Goal: Task Accomplishment & Management: Use online tool/utility

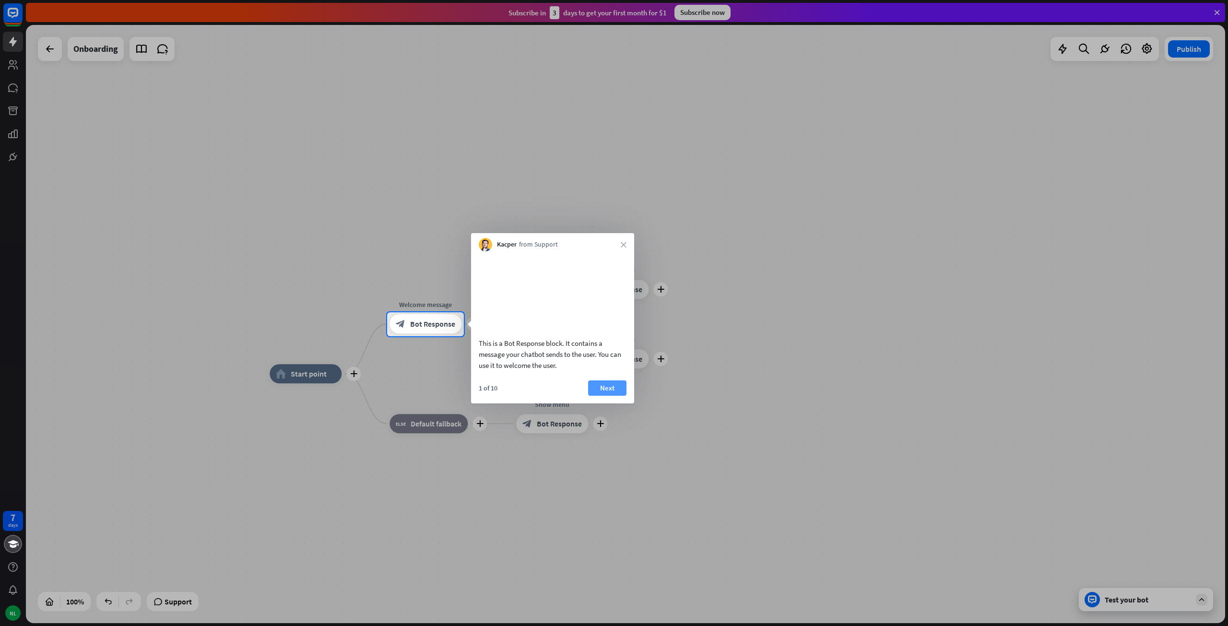
click at [608, 396] on button "Next" at bounding box center [607, 388] width 38 height 15
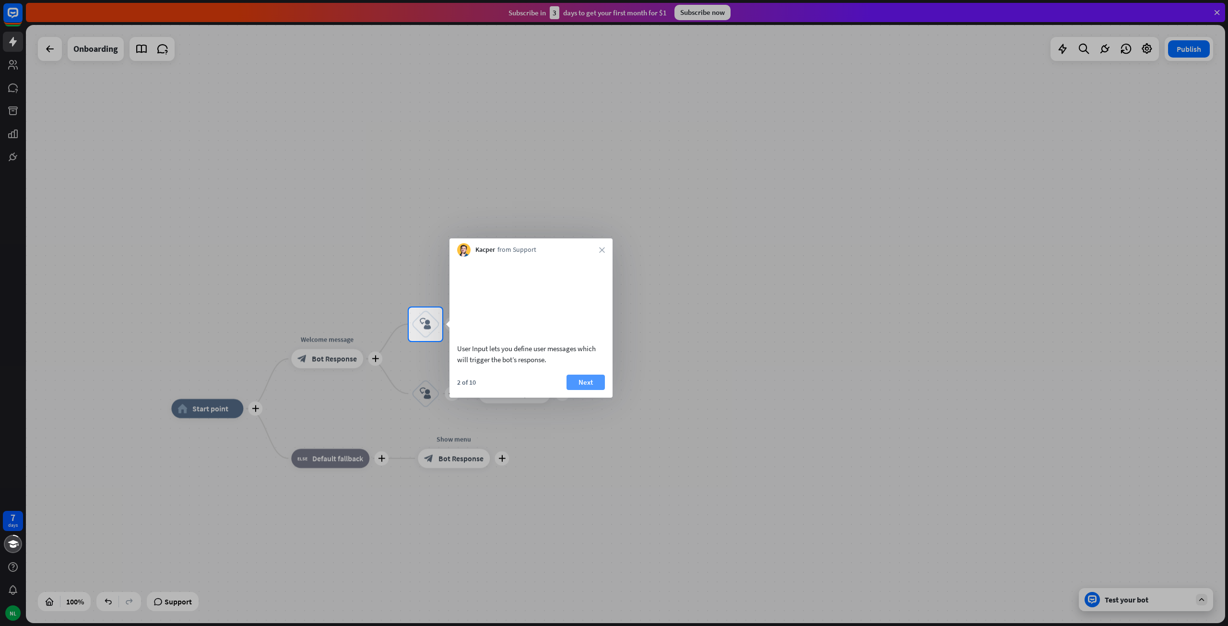
click at [591, 390] on button "Next" at bounding box center [586, 382] width 38 height 15
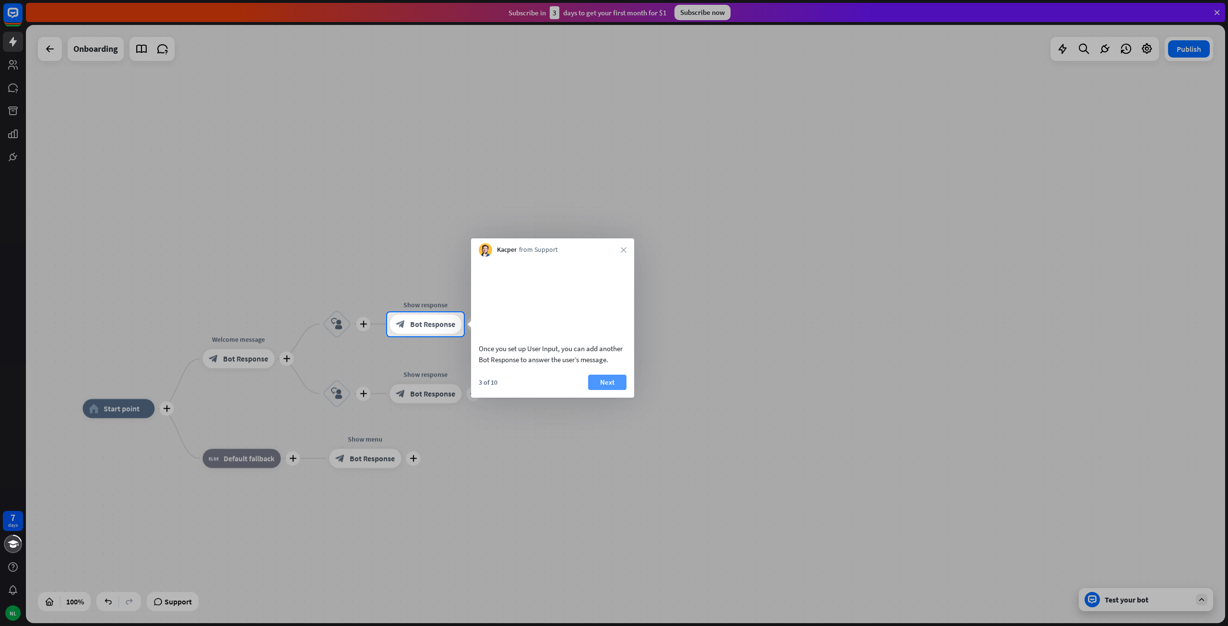
click at [614, 390] on button "Next" at bounding box center [607, 382] width 38 height 15
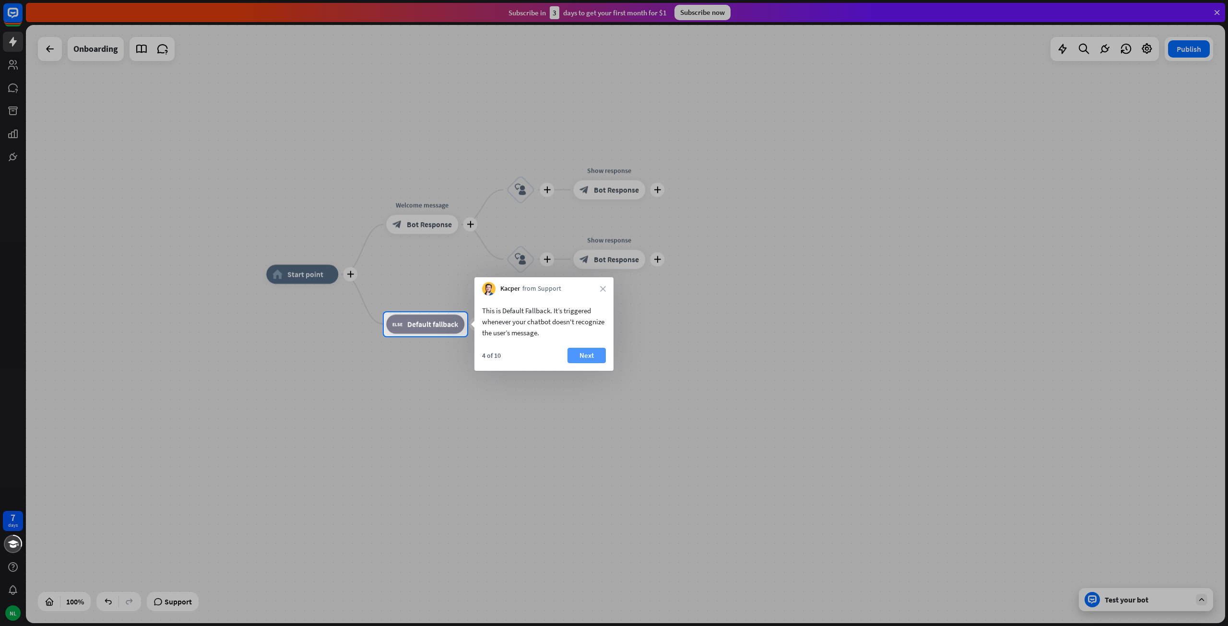
click at [580, 359] on button "Next" at bounding box center [587, 355] width 38 height 15
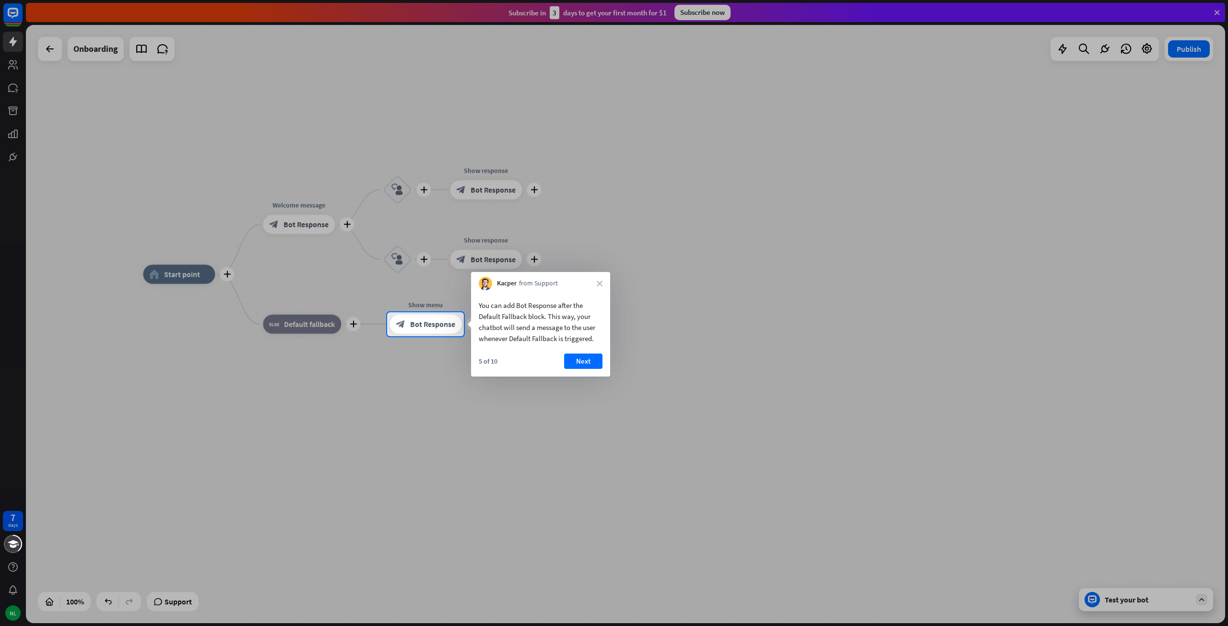
click at [580, 359] on button "Next" at bounding box center [583, 361] width 38 height 15
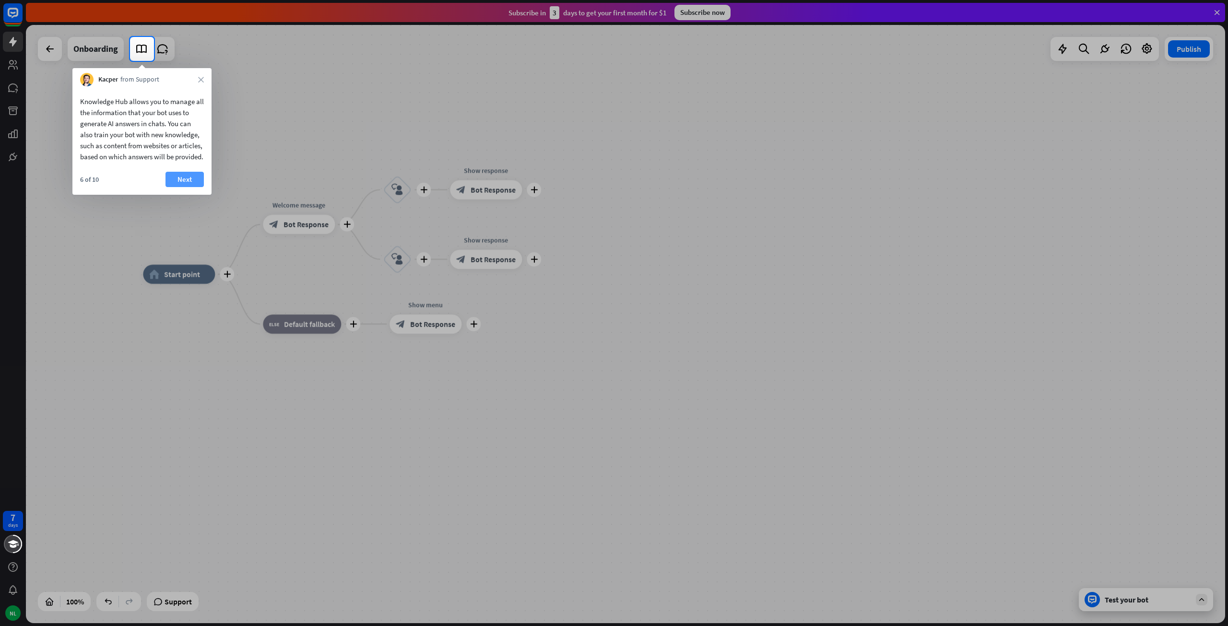
click at [174, 187] on button "Next" at bounding box center [185, 179] width 38 height 15
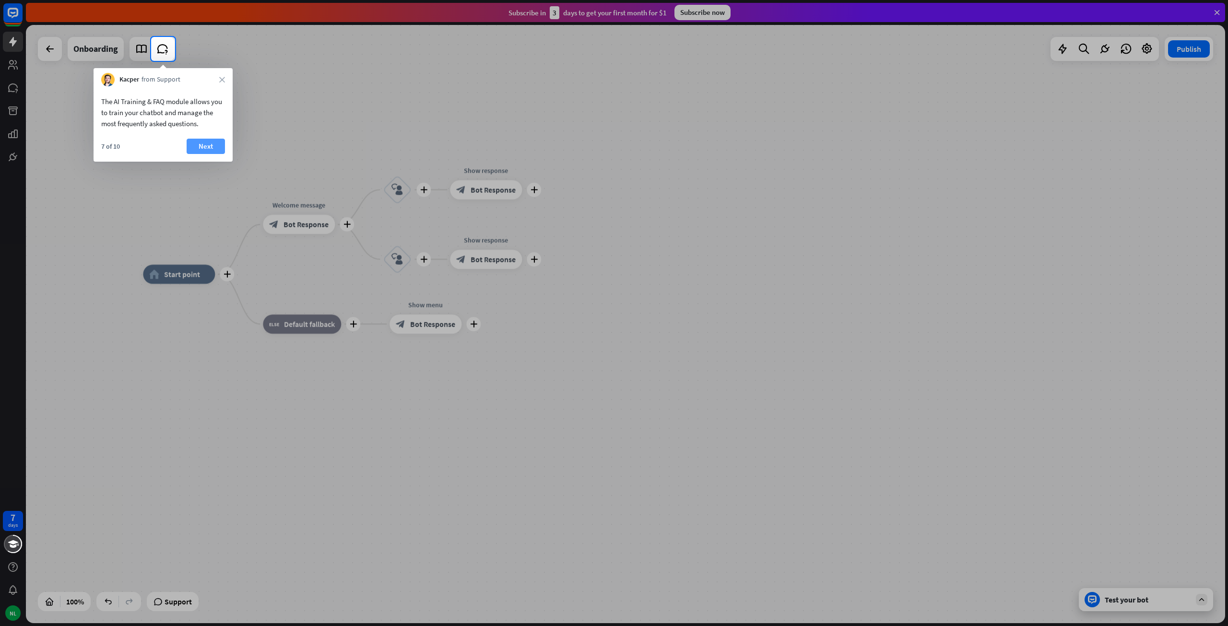
click at [208, 146] on button "Next" at bounding box center [206, 146] width 38 height 15
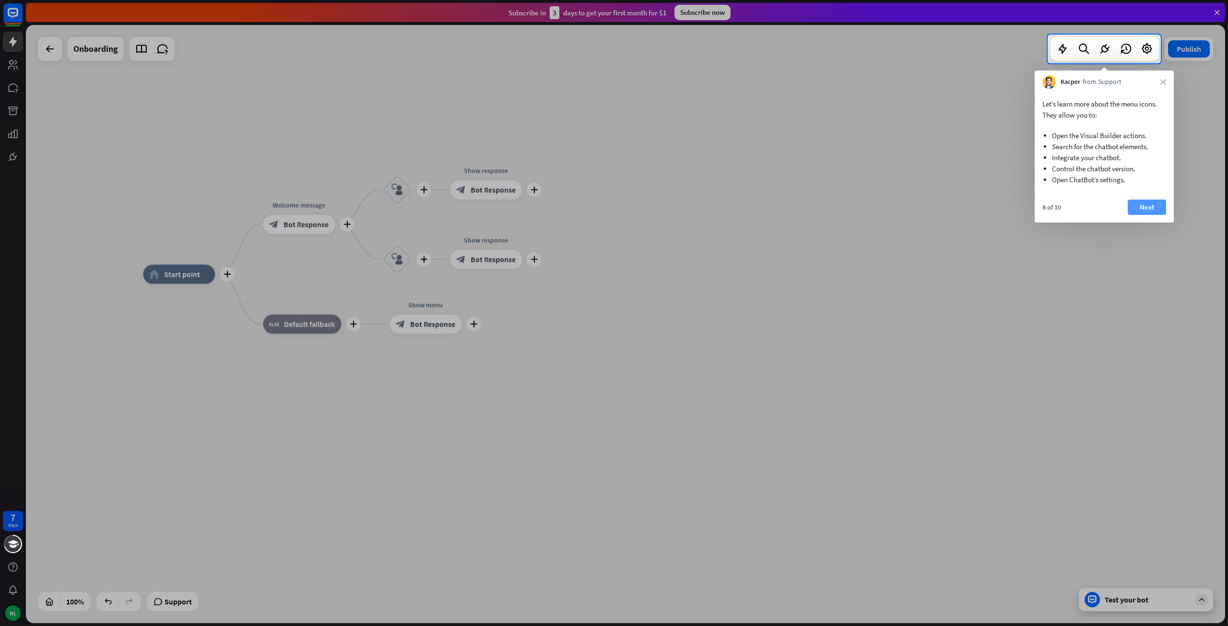
click at [1160, 204] on button "Next" at bounding box center [1147, 207] width 38 height 15
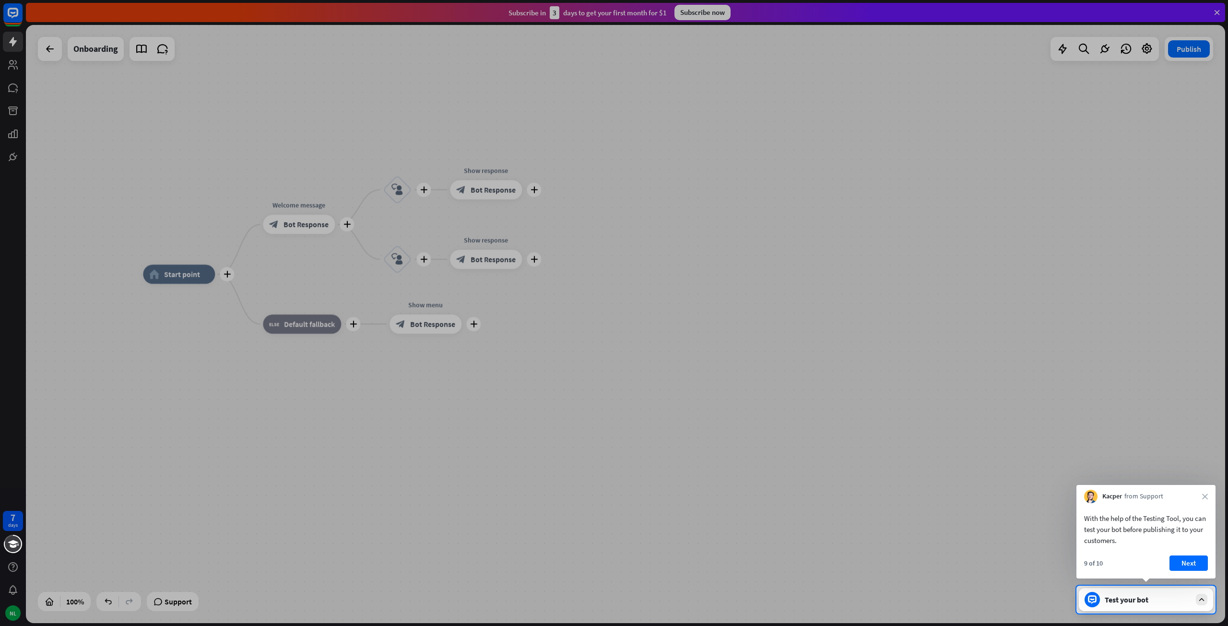
click at [1211, 493] on div "Kacper from Support close" at bounding box center [1146, 494] width 139 height 18
click at [1207, 495] on icon "close" at bounding box center [1205, 497] width 6 height 6
click at [1182, 562] on button "Yes, leave" at bounding box center [1179, 561] width 60 height 15
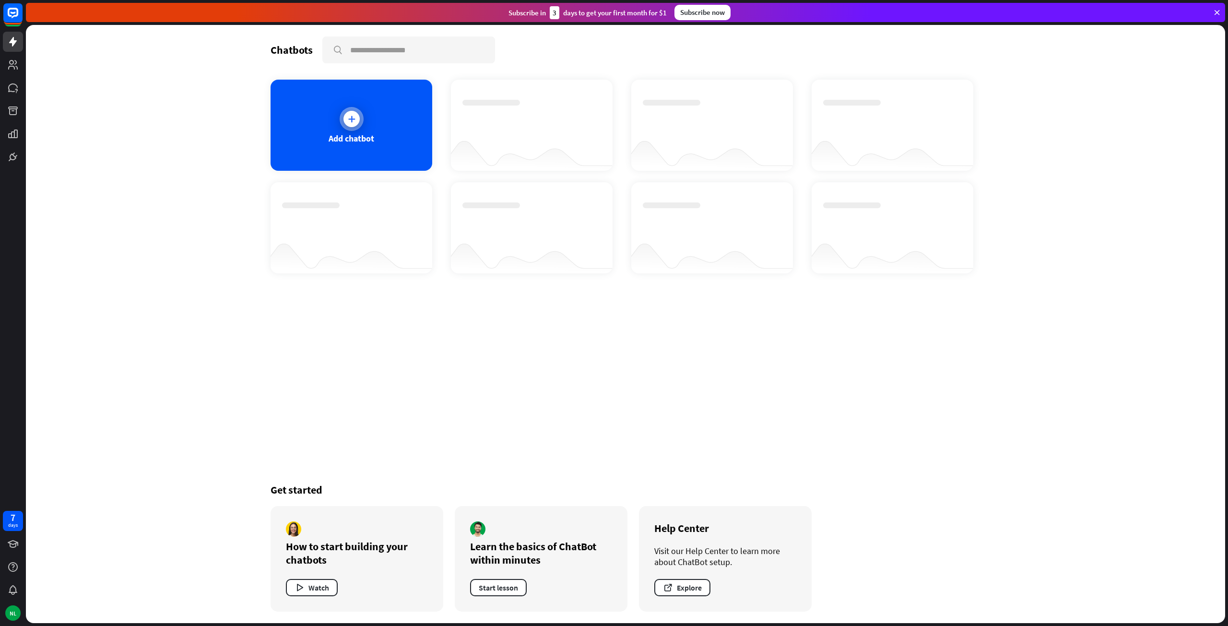
click at [352, 129] on div at bounding box center [352, 119] width 24 height 24
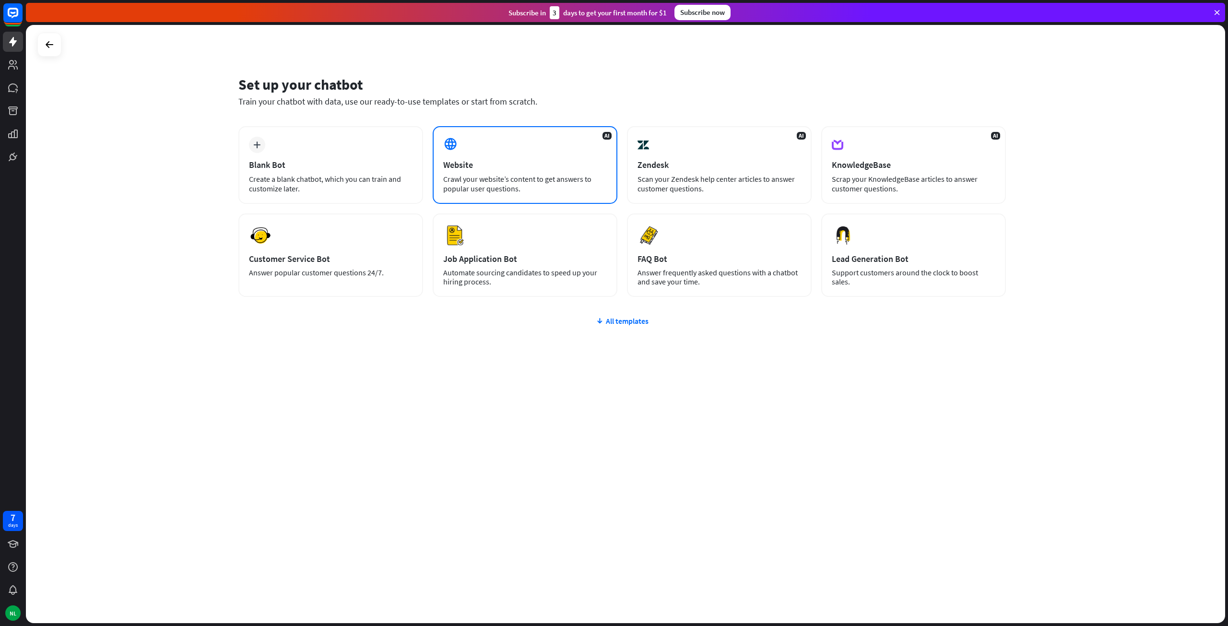
click at [521, 168] on div "Website" at bounding box center [525, 164] width 164 height 11
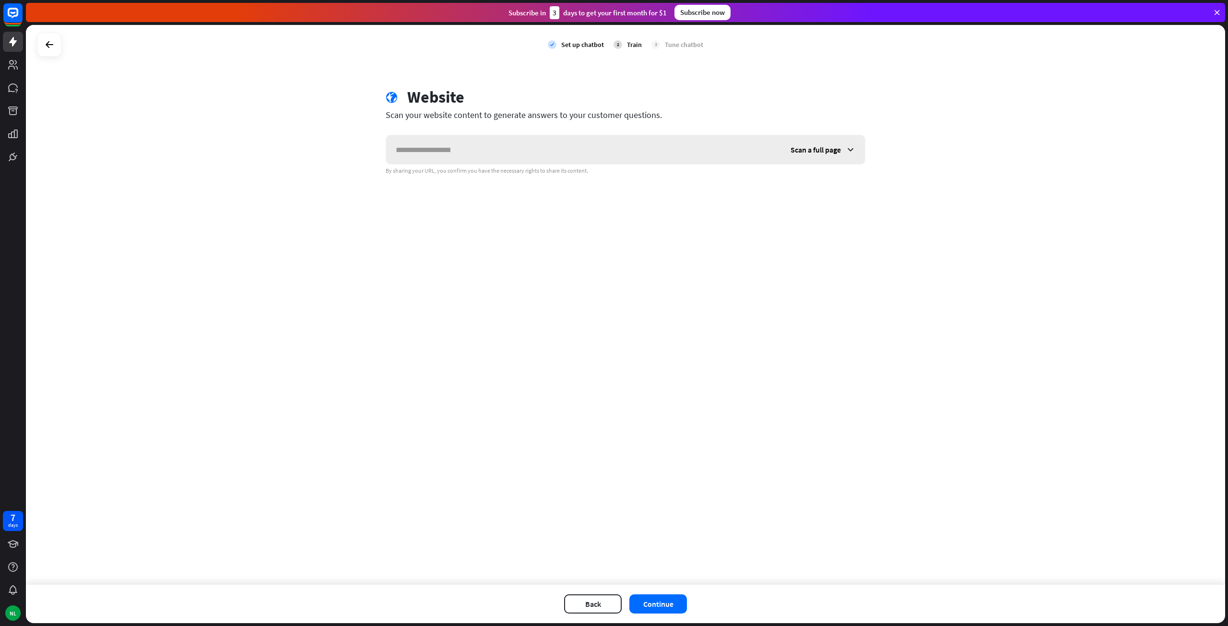
click at [525, 157] on input "text" at bounding box center [583, 149] width 395 height 29
click at [512, 155] on input "**********" at bounding box center [583, 149] width 395 height 29
drag, startPoint x: 468, startPoint y: 150, endPoint x: 241, endPoint y: 120, distance: 228.9
click at [241, 120] on div "**********" at bounding box center [626, 305] width 1200 height 560
paste input "*********"
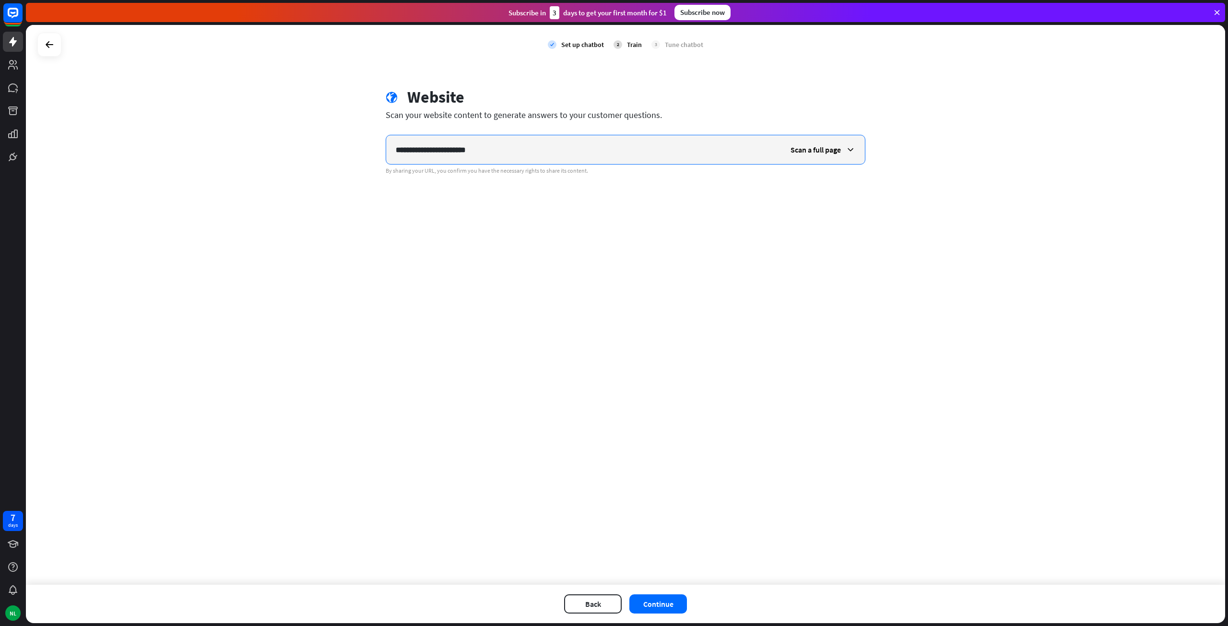
type input "**********"
click at [728, 369] on div "**********" at bounding box center [626, 305] width 1200 height 560
click at [827, 152] on span "Scan a full page" at bounding box center [816, 150] width 50 height 10
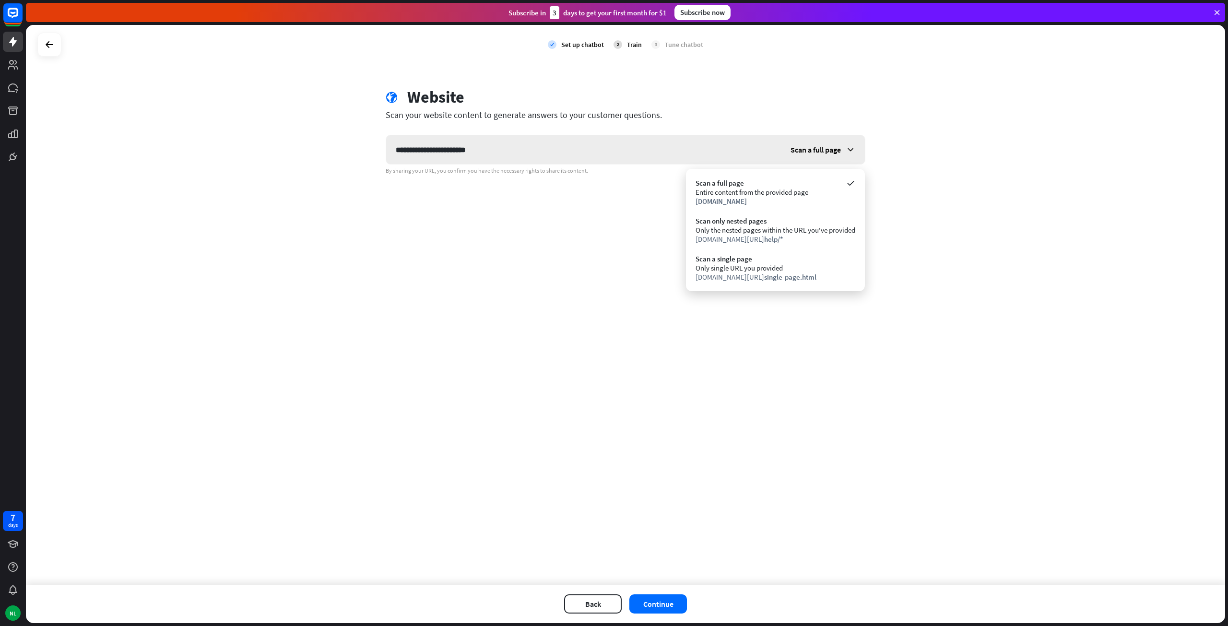
click at [827, 152] on span "Scan a full page" at bounding box center [816, 150] width 50 height 10
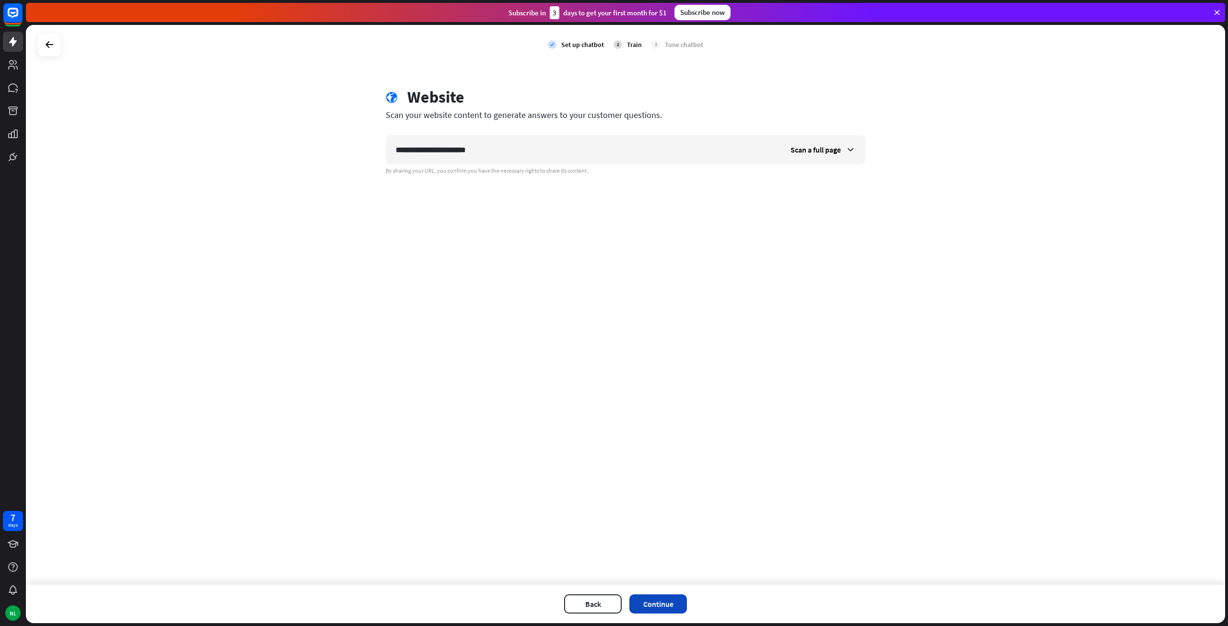
click at [660, 606] on button "Continue" at bounding box center [659, 604] width 58 height 19
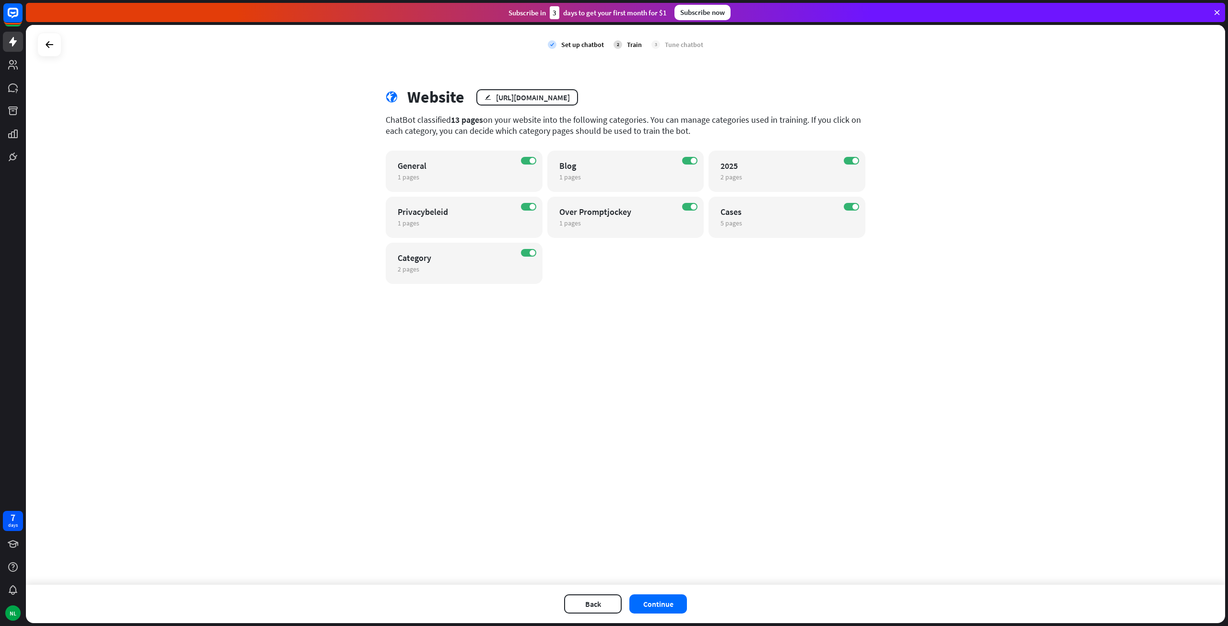
click at [698, 606] on div "Back Continue" at bounding box center [626, 604] width 1200 height 38
click at [656, 601] on button "Continue" at bounding box center [659, 604] width 58 height 19
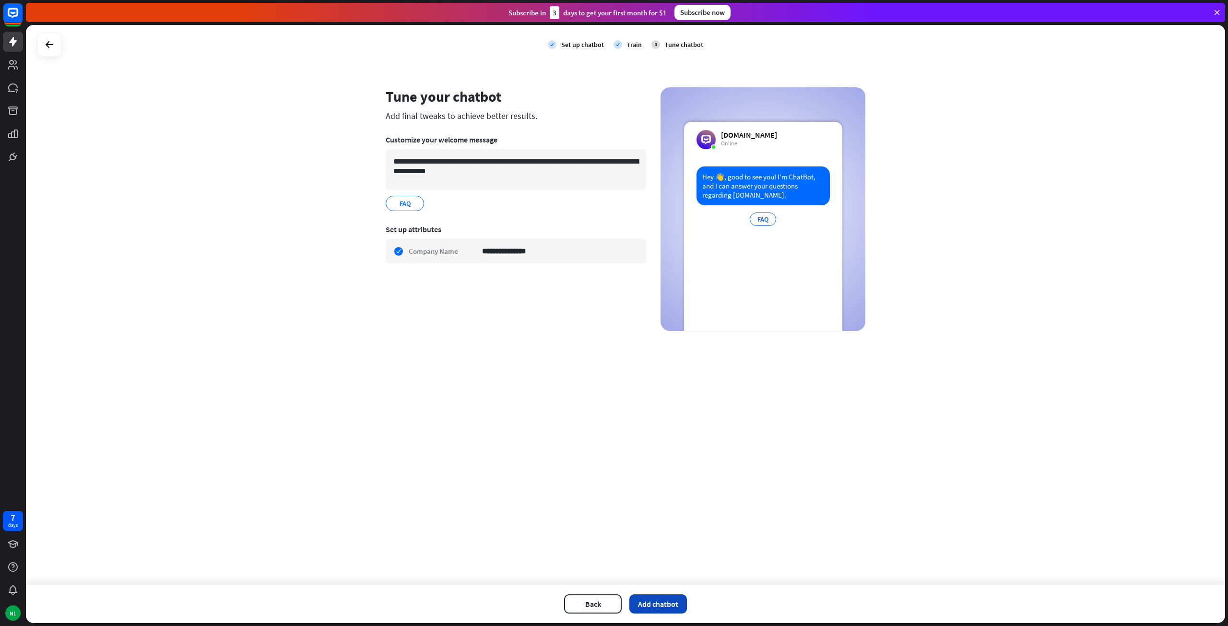
click at [668, 608] on button "Add chatbot" at bounding box center [659, 604] width 58 height 19
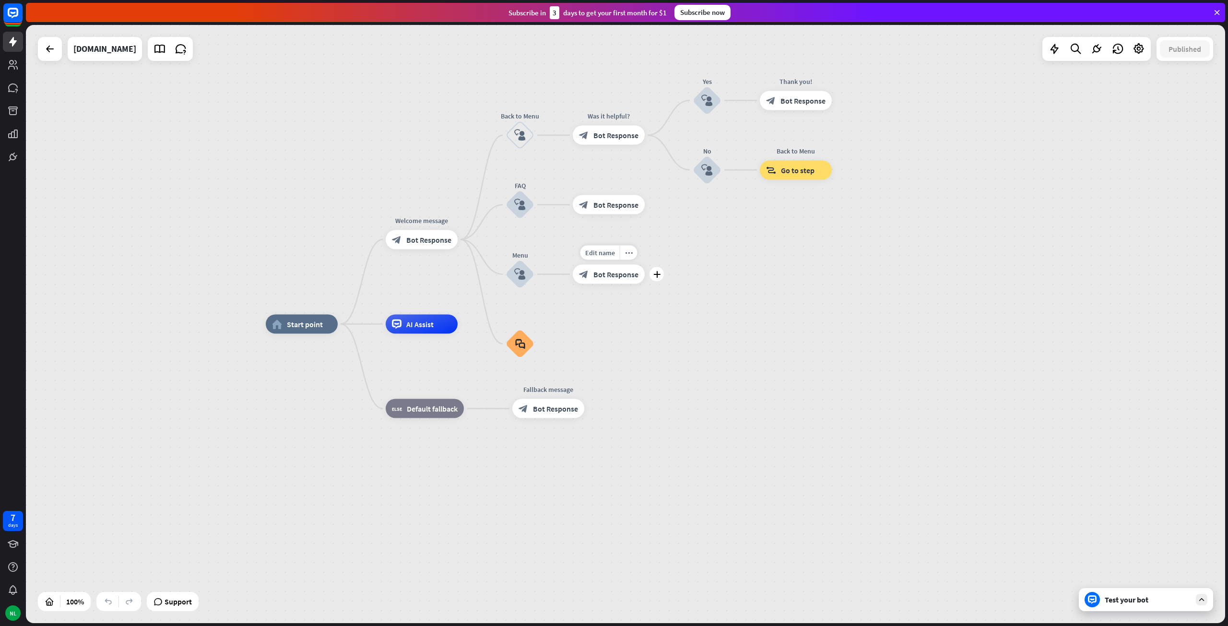
click at [630, 281] on div "block_bot_response Bot Response" at bounding box center [609, 274] width 72 height 19
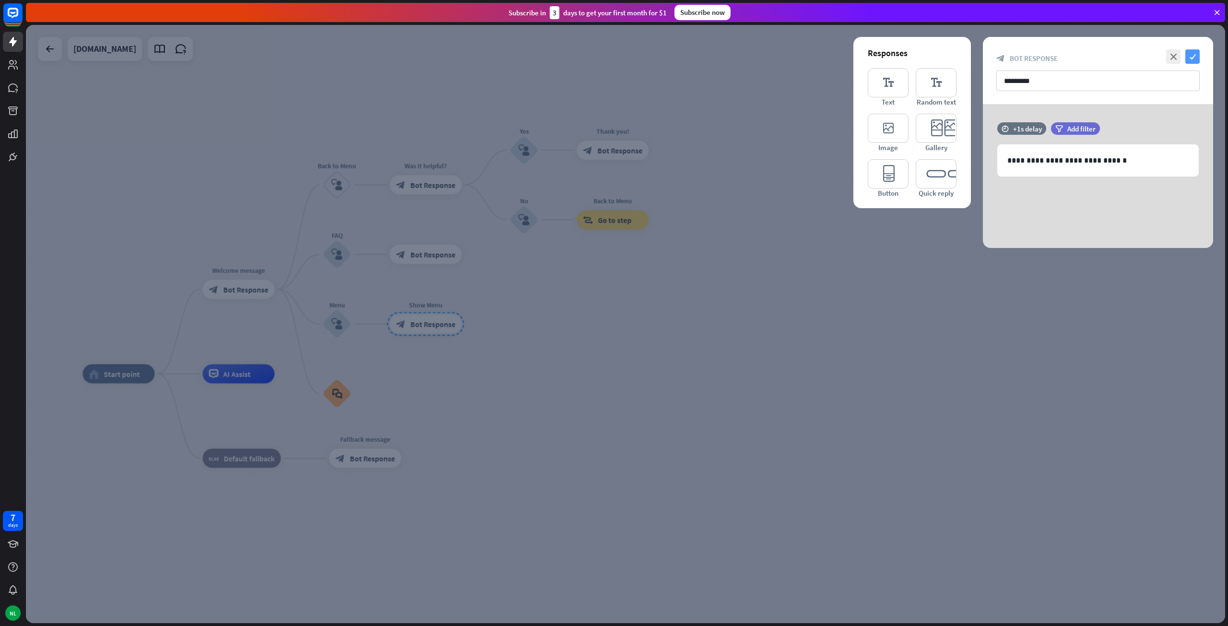
click at [1197, 55] on icon "check" at bounding box center [1193, 56] width 14 height 14
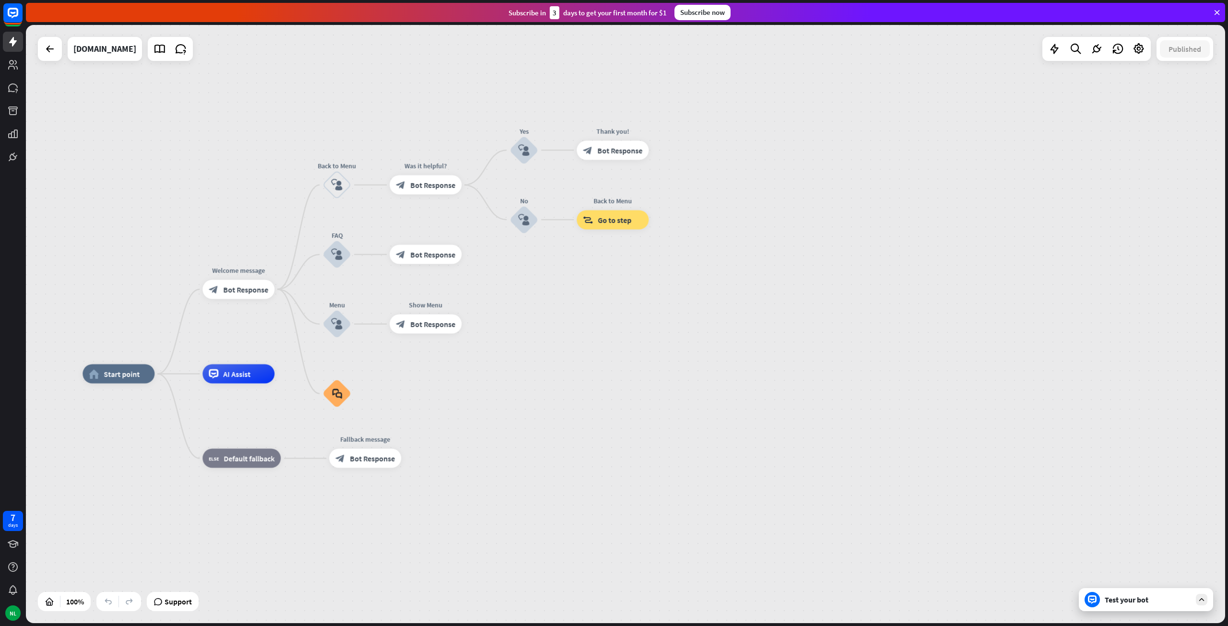
click at [1137, 605] on div "Test your bot" at bounding box center [1146, 599] width 134 height 23
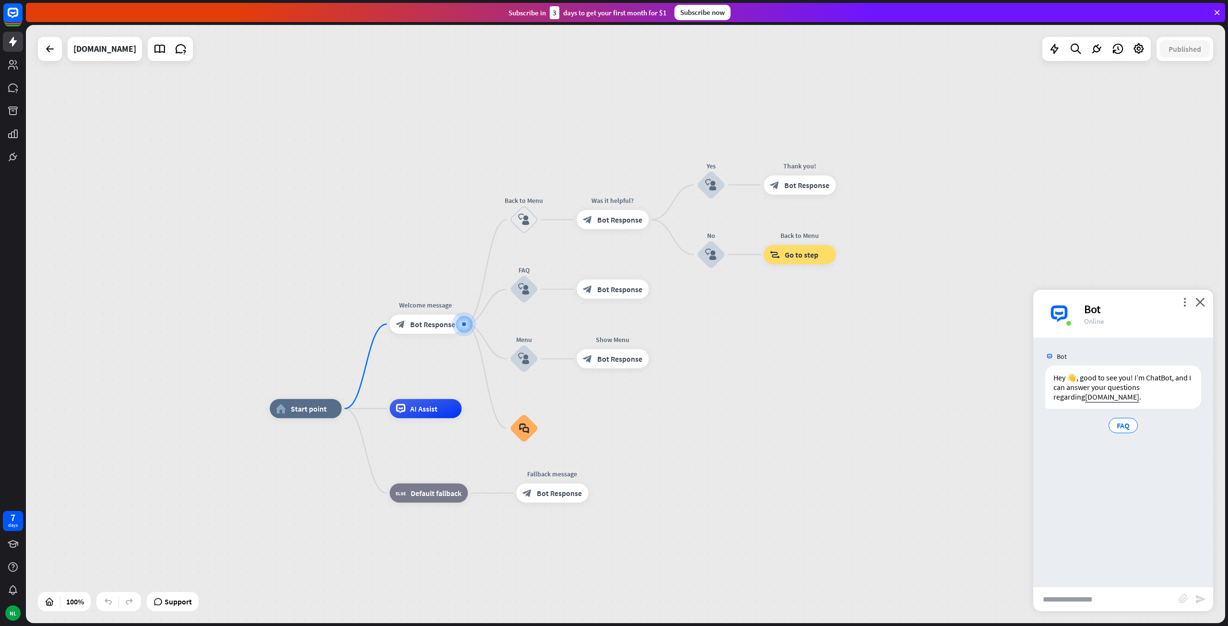
click at [1086, 599] on input "text" at bounding box center [1106, 599] width 145 height 24
click at [1122, 608] on input "text" at bounding box center [1106, 599] width 145 height 24
click at [1066, 601] on input "text" at bounding box center [1106, 599] width 145 height 24
type input "**********"
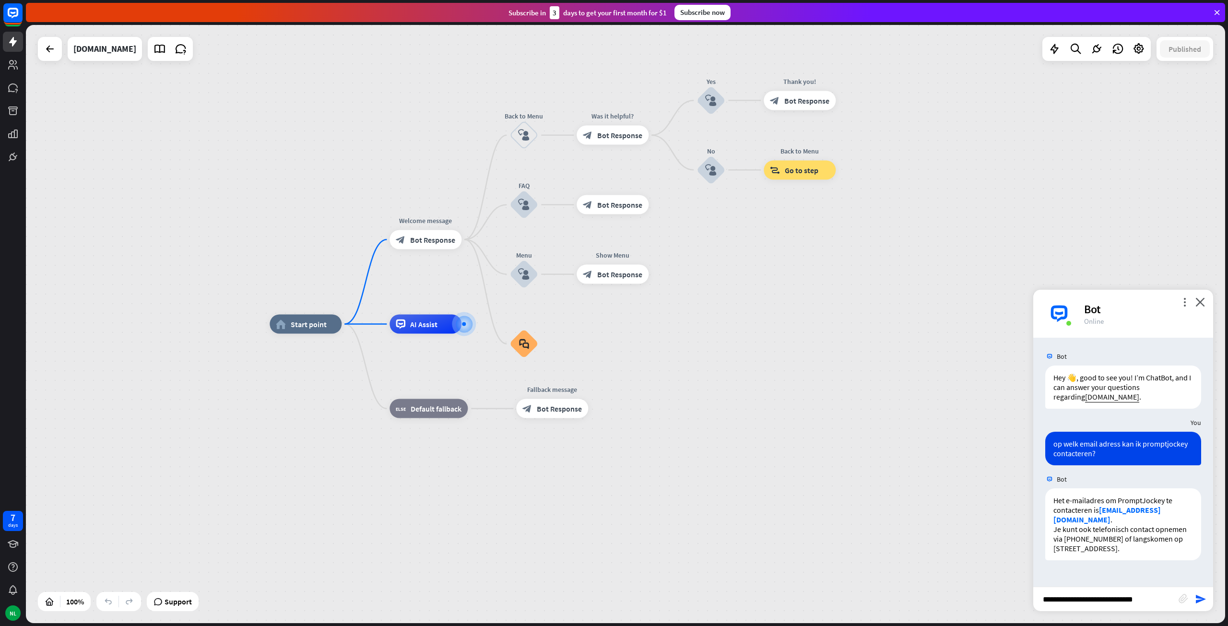
type input "**********"
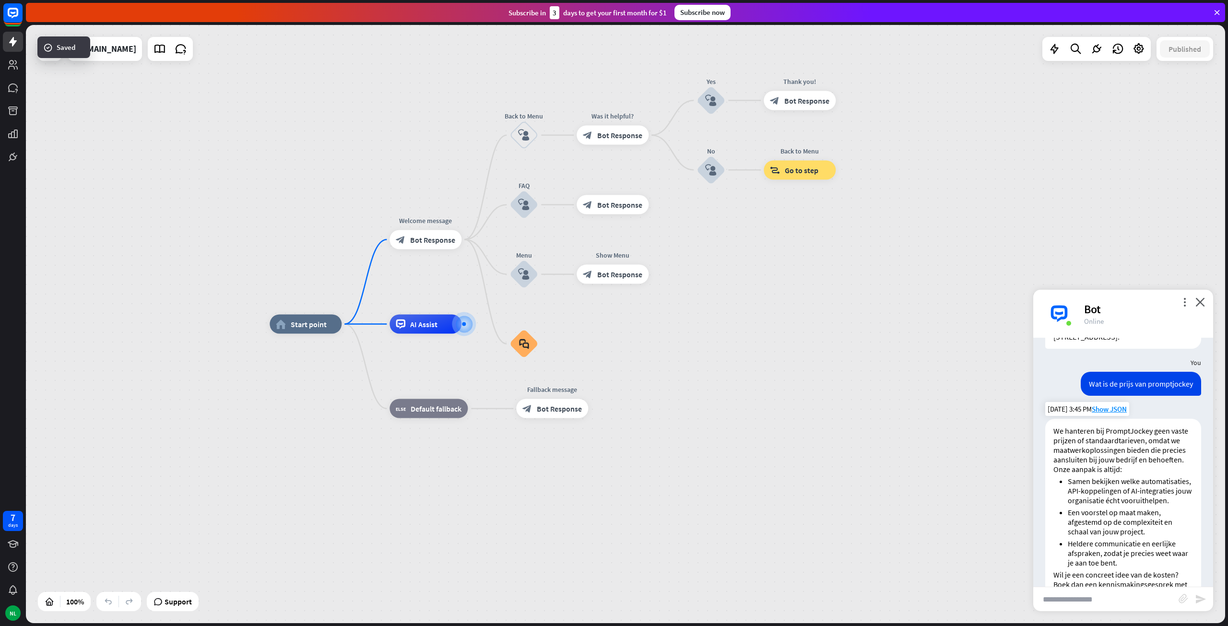
scroll to position [226, 0]
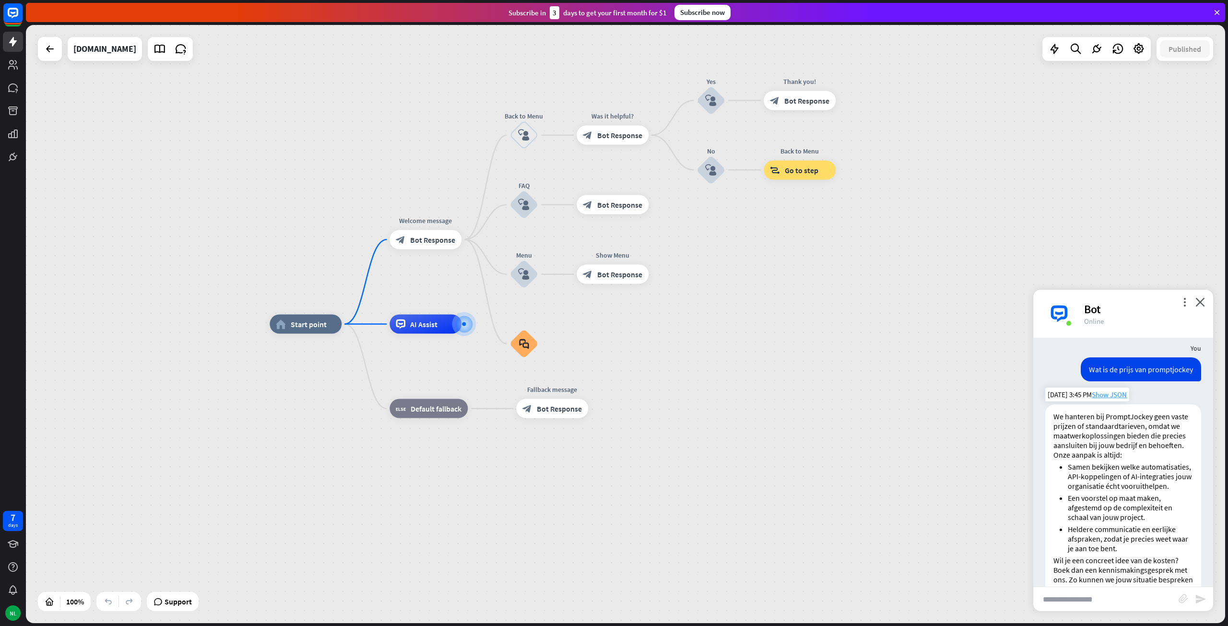
click at [1118, 397] on span "Show JSON" at bounding box center [1109, 394] width 35 height 9
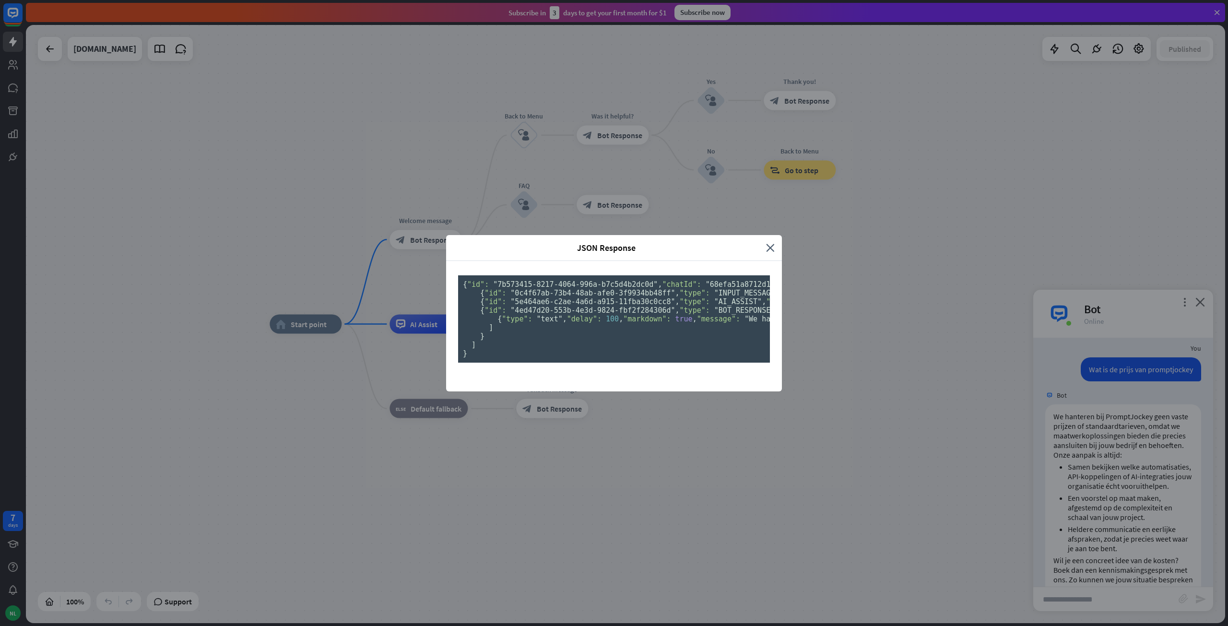
click at [776, 235] on div "JSON Response close" at bounding box center [614, 248] width 336 height 26
click at [770, 242] on icon "close" at bounding box center [770, 247] width 9 height 11
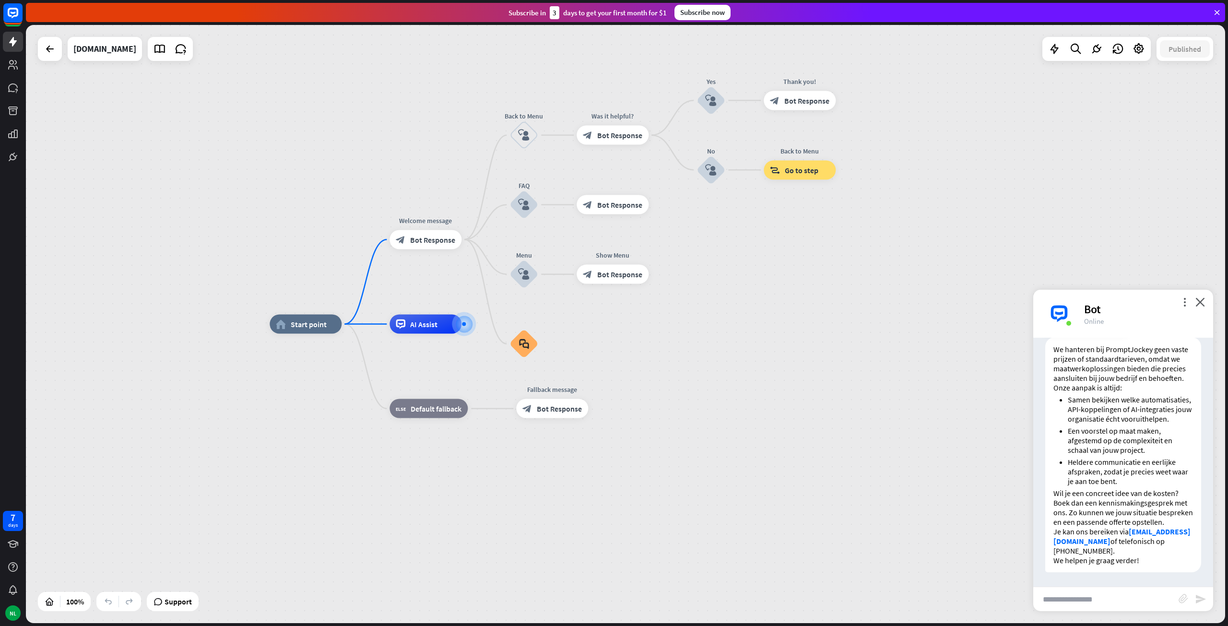
scroll to position [322, 0]
click at [1112, 596] on input "text" at bounding box center [1106, 599] width 145 height 24
type input "**********"
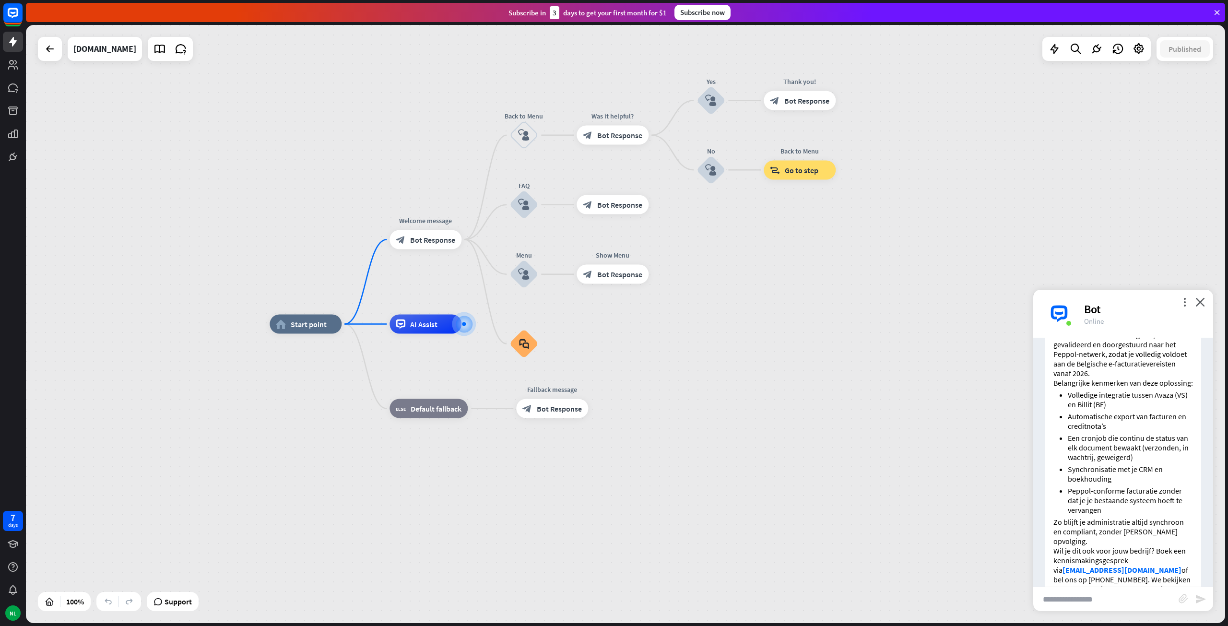
scroll to position [622, 0]
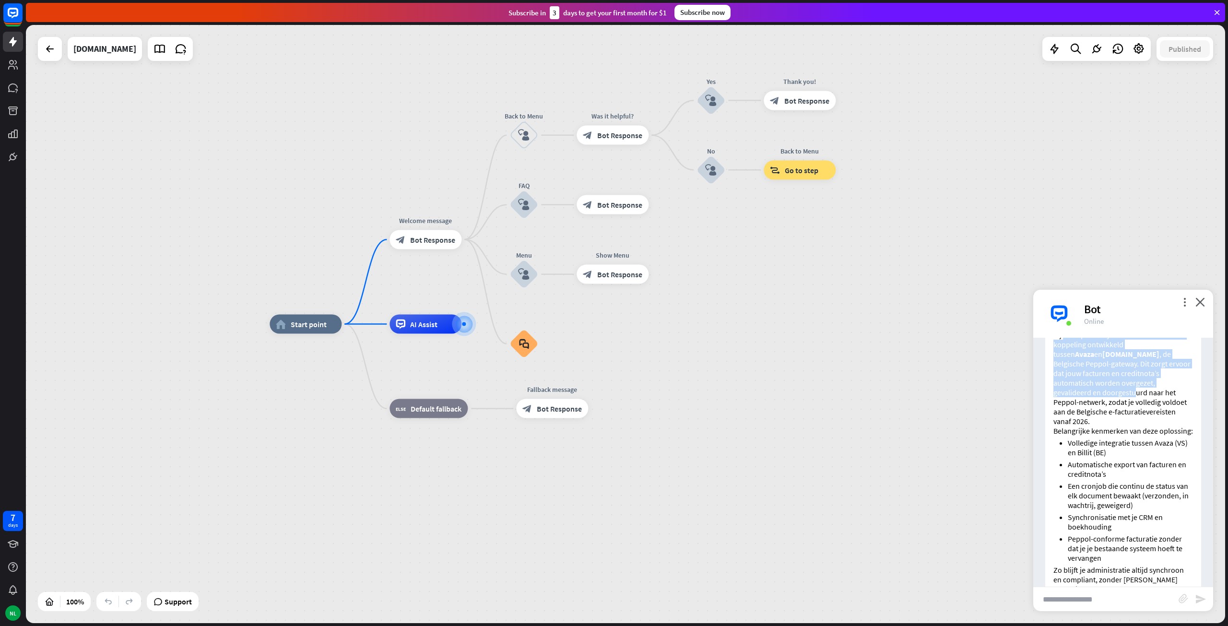
drag, startPoint x: 1063, startPoint y: 363, endPoint x: 1168, endPoint y: 412, distance: 116.4
click at [1168, 412] on p "Bij PromptJockey hebben we een slimme koppeling ontwikkeld tussen Avaza en [DOM…" at bounding box center [1124, 378] width 140 height 96
drag, startPoint x: 1168, startPoint y: 464, endPoint x: 1106, endPoint y: 375, distance: 108.1
click at [1106, 375] on div "Bij PromptJockey hebben we een slimme koppeling ontwikkeld tussen Avaza en [DOM…" at bounding box center [1124, 510] width 156 height 374
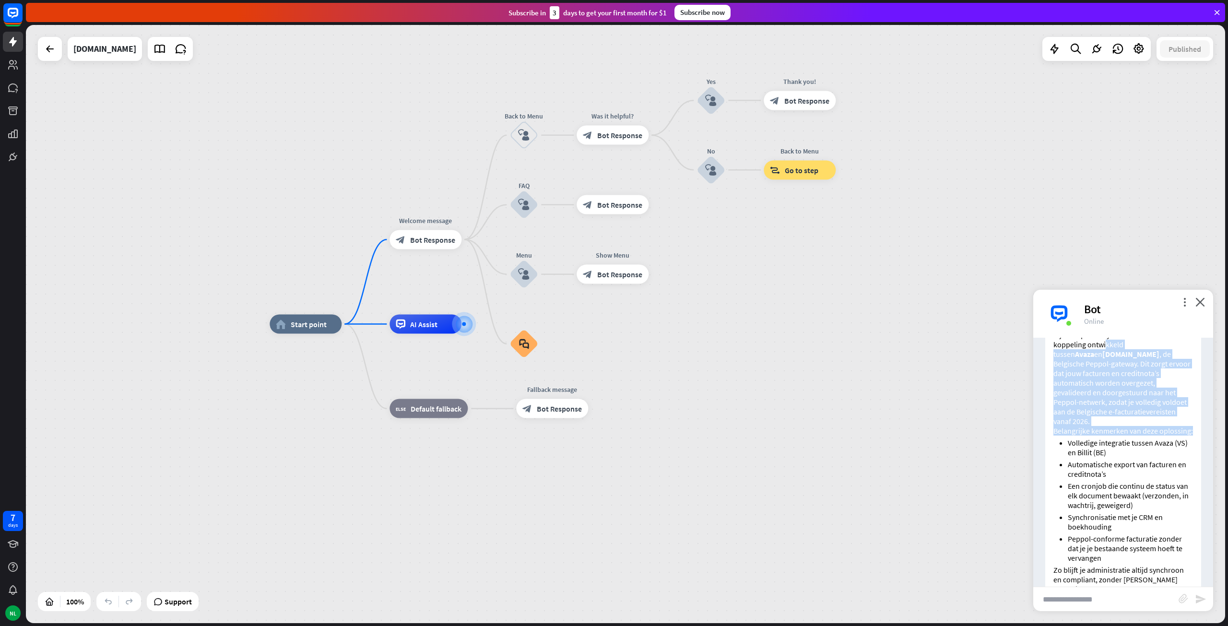
click at [1106, 375] on p "Bij PromptJockey hebben we een slimme koppeling ontwikkeld tussen Avaza en [DOM…" at bounding box center [1124, 378] width 140 height 96
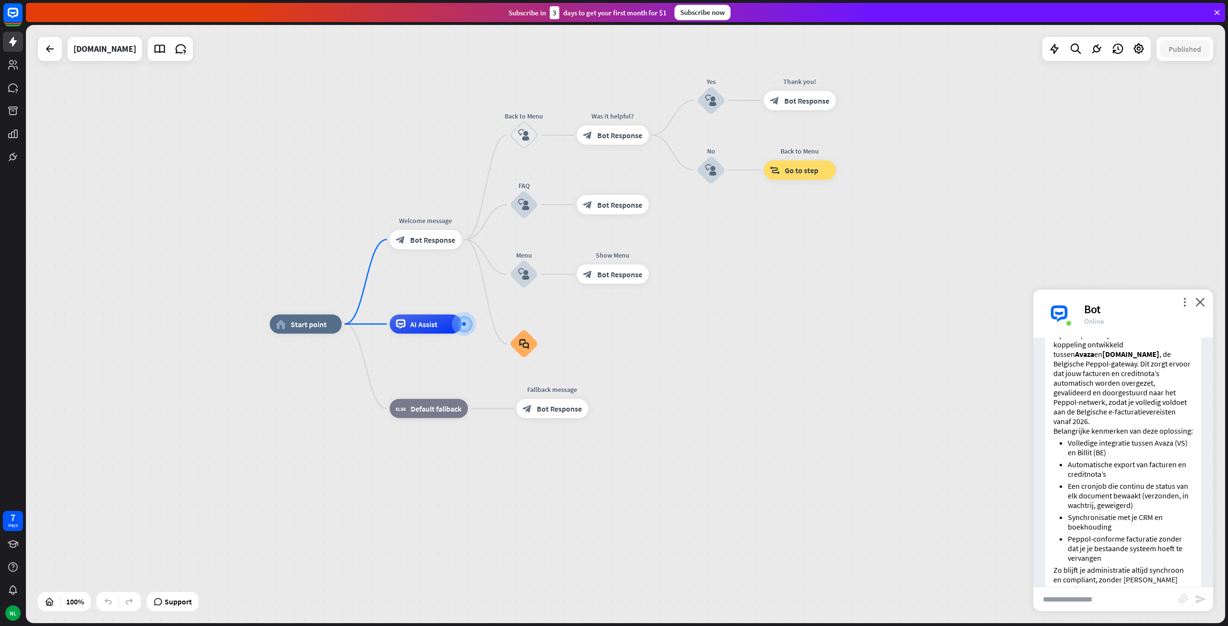
scroll to position [670, 0]
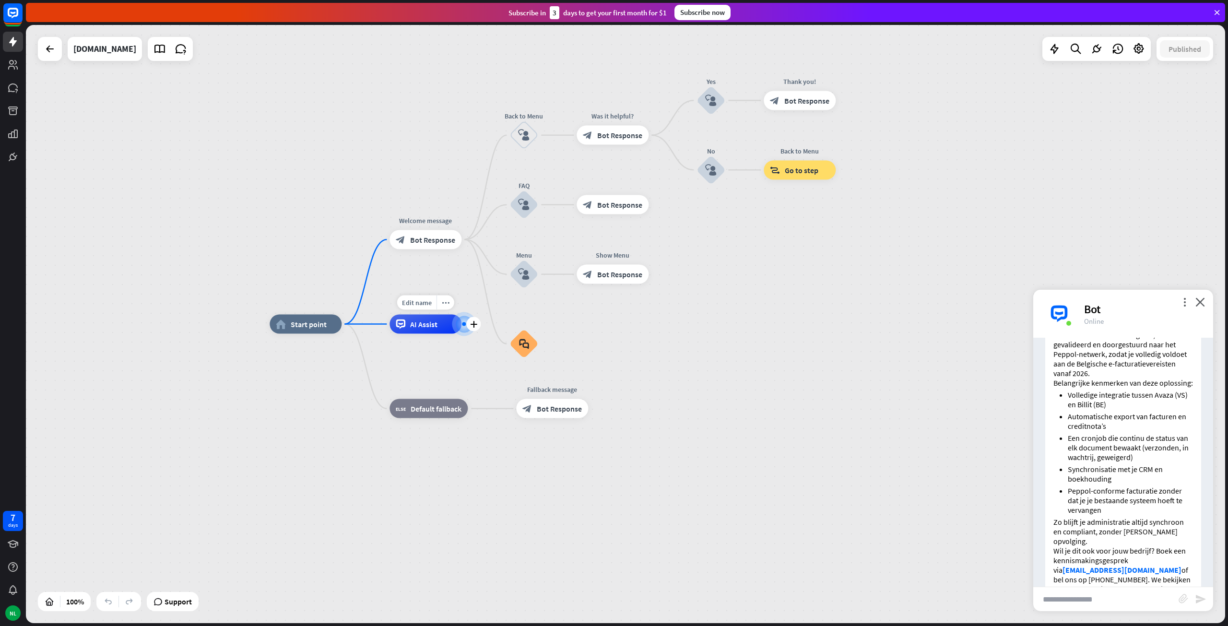
click at [411, 324] on span "AI Assist" at bounding box center [423, 325] width 27 height 10
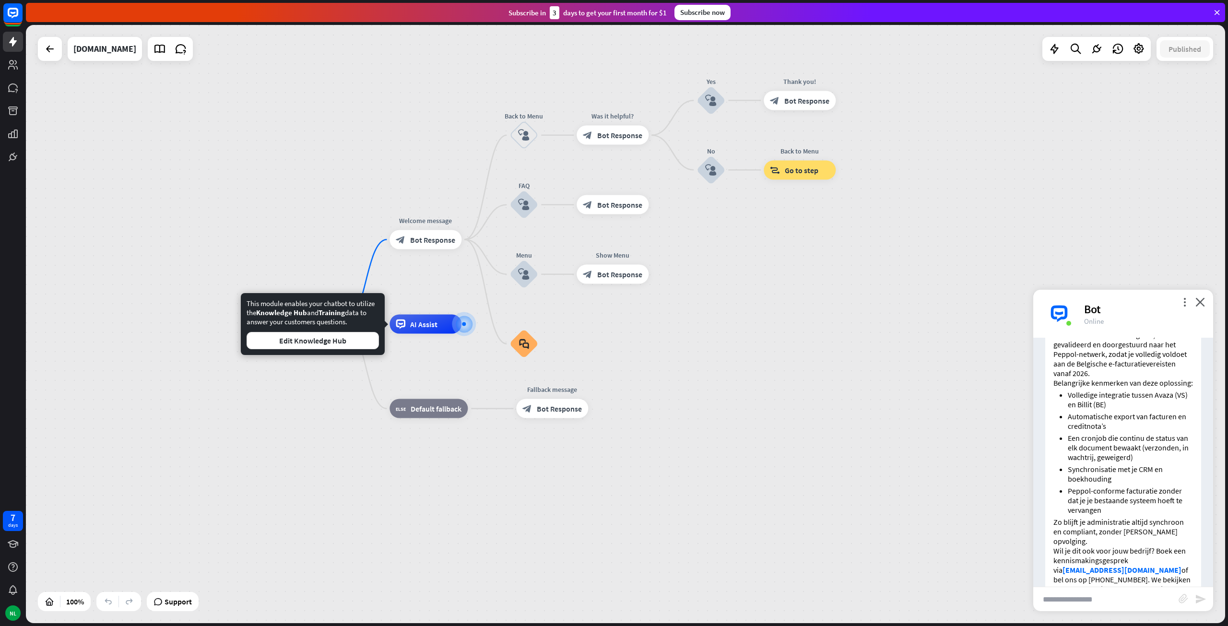
drag, startPoint x: 284, startPoint y: 303, endPoint x: 357, endPoint y: 325, distance: 76.1
click at [357, 325] on div "This module enables your chatbot to utilize the Knowledge Hub and Training data…" at bounding box center [313, 324] width 132 height 50
click at [335, 345] on button "Edit Knowledge Hub" at bounding box center [313, 340] width 132 height 17
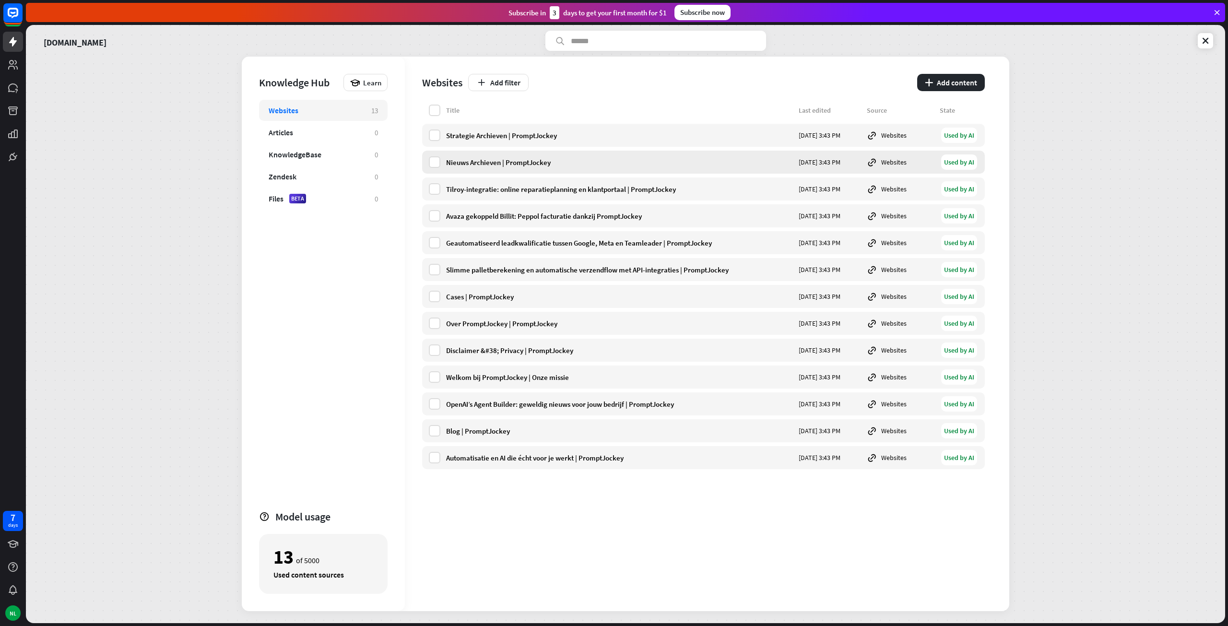
click at [729, 167] on div "Nieuws Archieven | PromptJockey [DATE] 3:43 PM Websites Used by AI" at bounding box center [703, 162] width 563 height 23
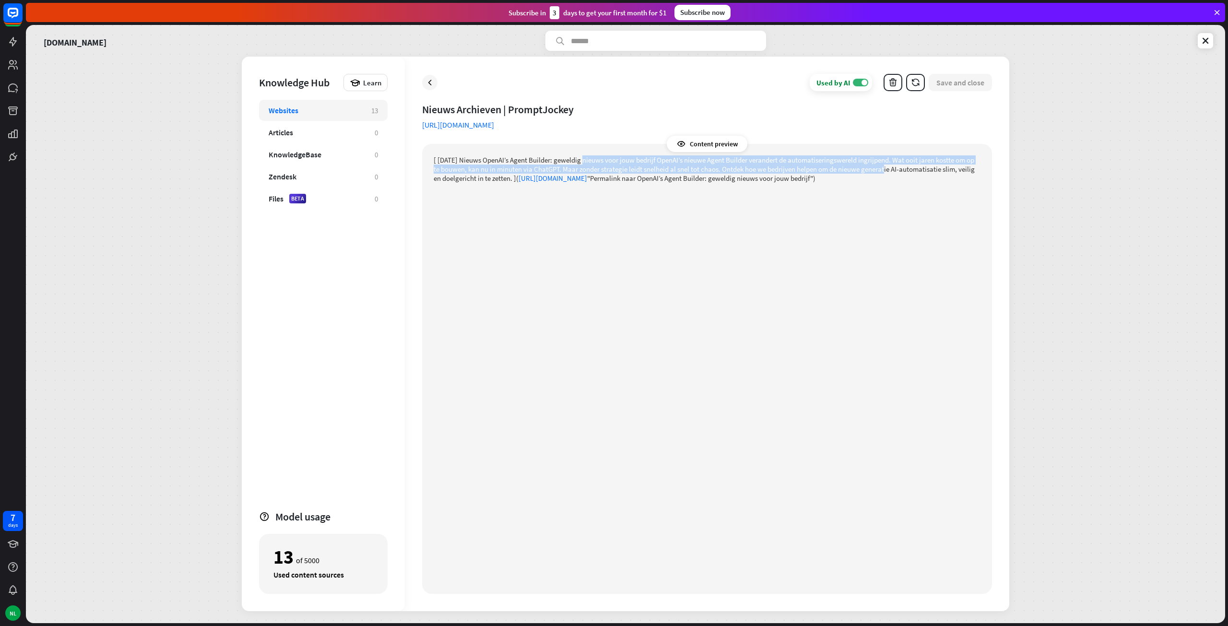
drag, startPoint x: 587, startPoint y: 159, endPoint x: 891, endPoint y: 167, distance: 303.8
click at [891, 167] on p "[ [DATE] Nieuws OpenAI’s Agent Builder: geweldig nieuws voor jouw bedrijf OpenA…" at bounding box center [707, 168] width 547 height 27
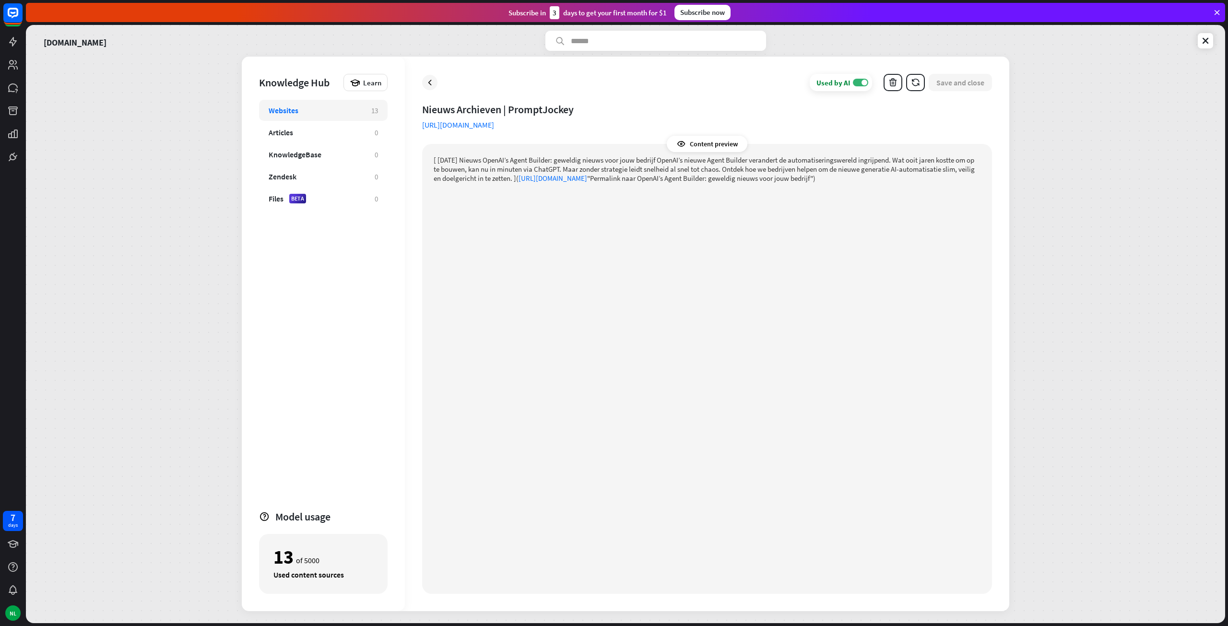
click at [435, 75] on div "Used by AI ON Save and close" at bounding box center [707, 82] width 570 height 17
click at [426, 82] on icon at bounding box center [430, 83] width 10 height 10
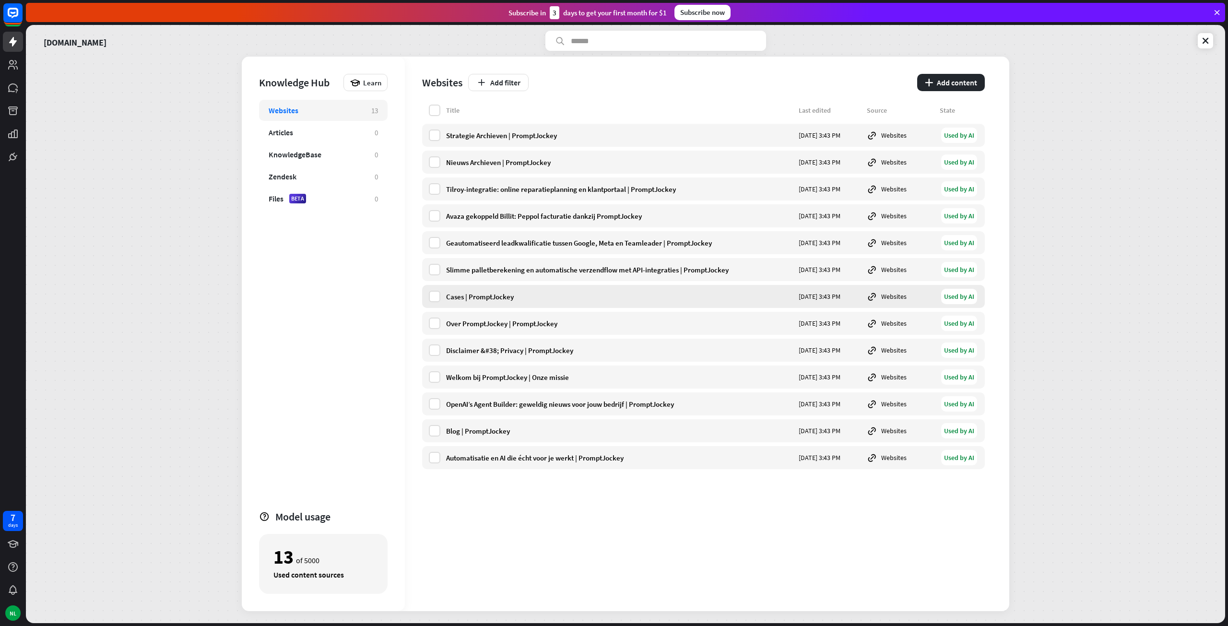
click at [504, 295] on div "Cases | PromptJockey" at bounding box center [619, 296] width 347 height 9
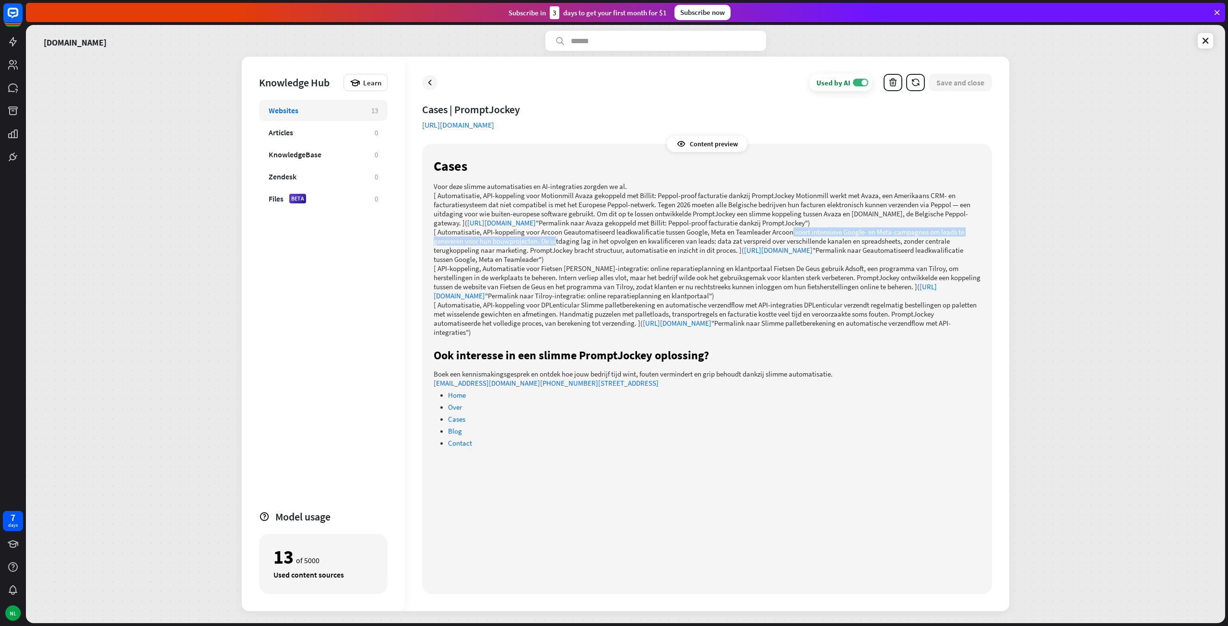
drag, startPoint x: 614, startPoint y: 239, endPoint x: 794, endPoint y: 227, distance: 180.3
click at [794, 227] on p "[ Automatisatie, API-koppeling voor Arcoon Geautomatiseerd leadkwalificatie tus…" at bounding box center [707, 245] width 547 height 36
click at [712, 147] on div "Content preview" at bounding box center [707, 144] width 81 height 16
drag, startPoint x: 774, startPoint y: 193, endPoint x: 952, endPoint y: 193, distance: 177.1
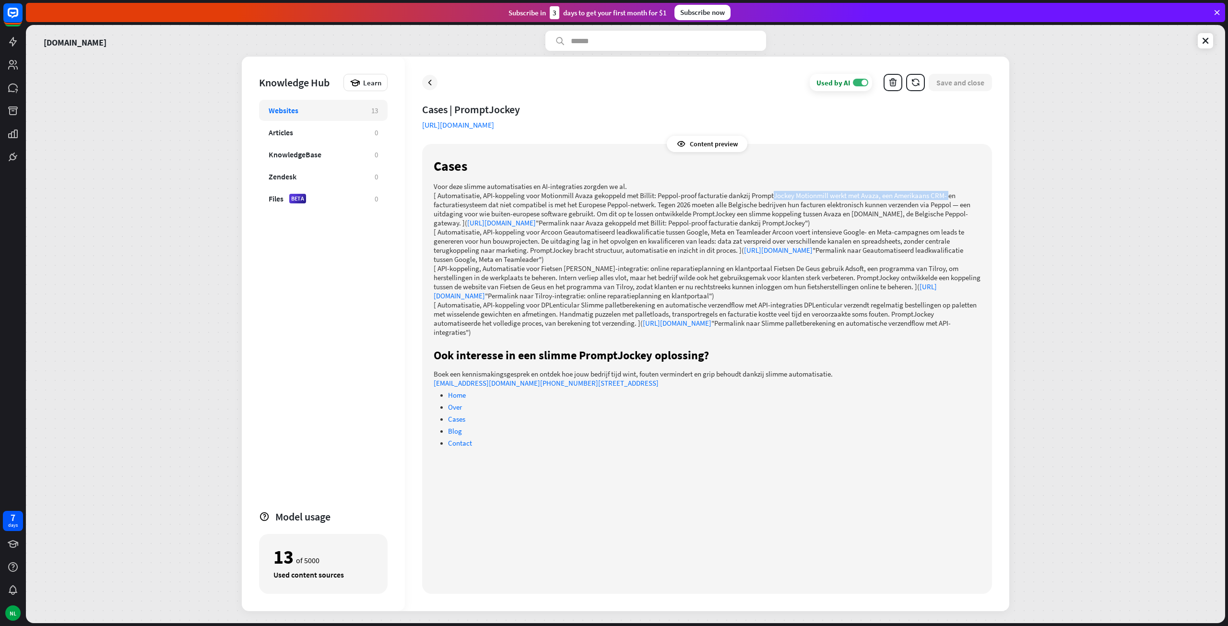
click at [952, 193] on p "[ Automatisatie, API-koppeling voor Motionmill Avaza gekoppeld met Billit: Pepp…" at bounding box center [707, 209] width 547 height 36
click at [422, 79] on div "Used by AI ON Save and close Cases | PromptJockey [URL][DOMAIN_NAME] Content pr…" at bounding box center [707, 334] width 605 height 555
click at [430, 84] on icon at bounding box center [430, 83] width 10 height 10
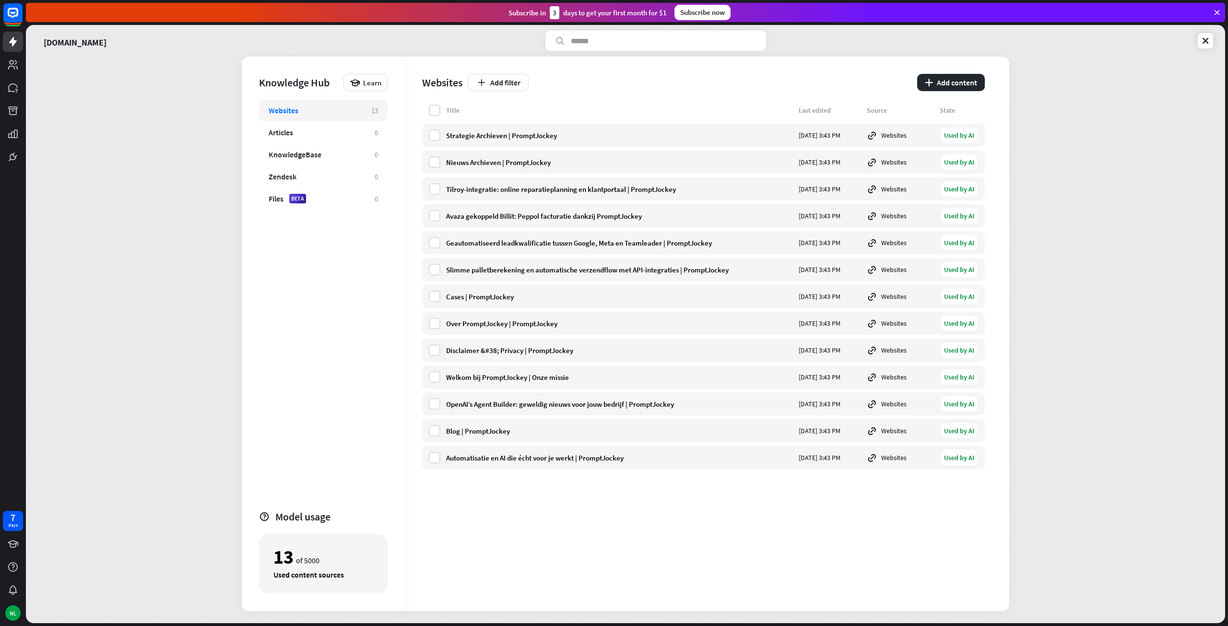
click at [140, 61] on div "[DOMAIN_NAME] Knowledge Hub Learn Websites 13 Articles 0 KnowledgeBase 0 Zendes…" at bounding box center [626, 324] width 1200 height 598
